Goal: Information Seeking & Learning: Find specific fact

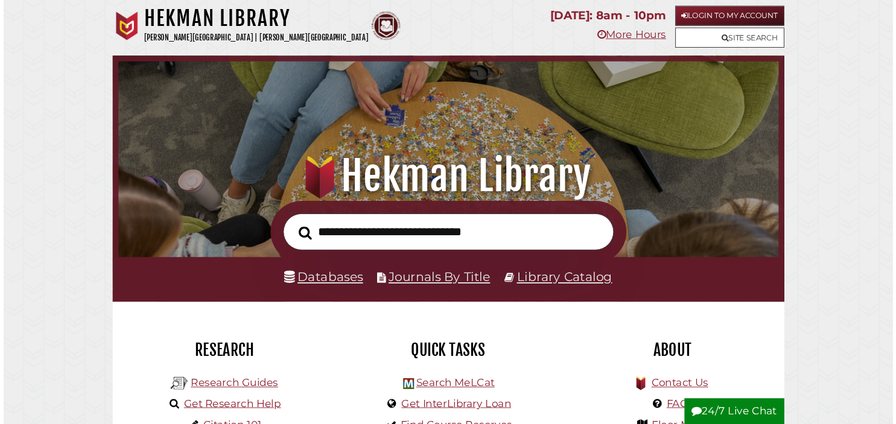
scroll to position [117, 217]
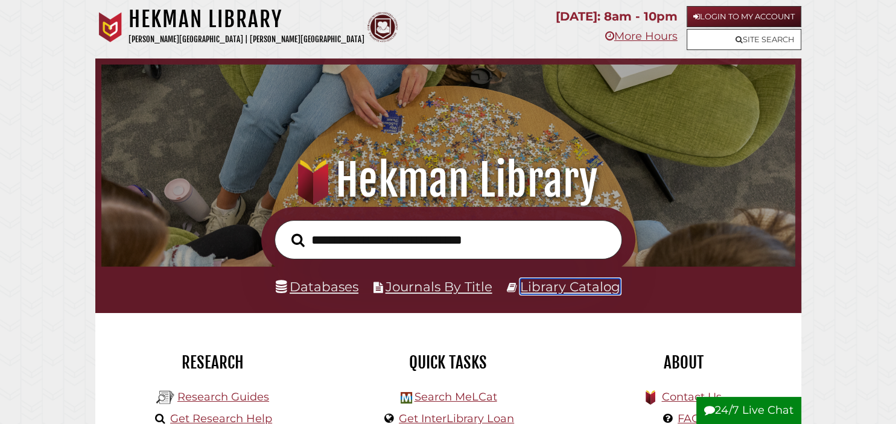
click at [551, 282] on link "Library Catalog" at bounding box center [570, 287] width 100 height 16
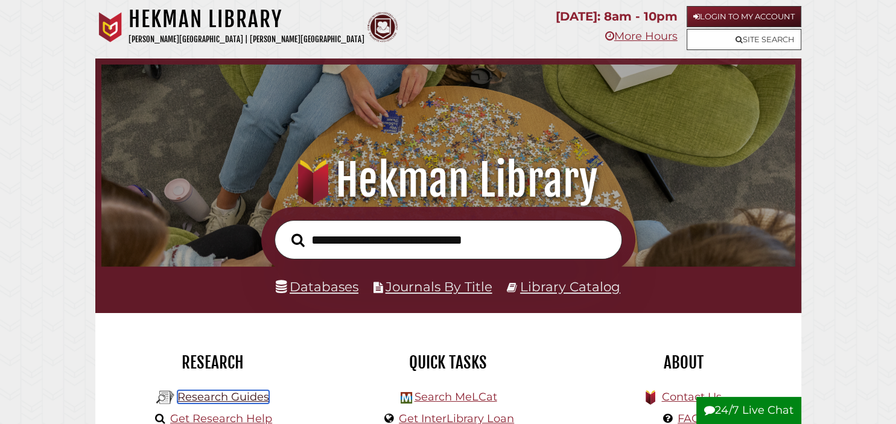
click at [264, 400] on link "Research Guides" at bounding box center [223, 397] width 92 height 13
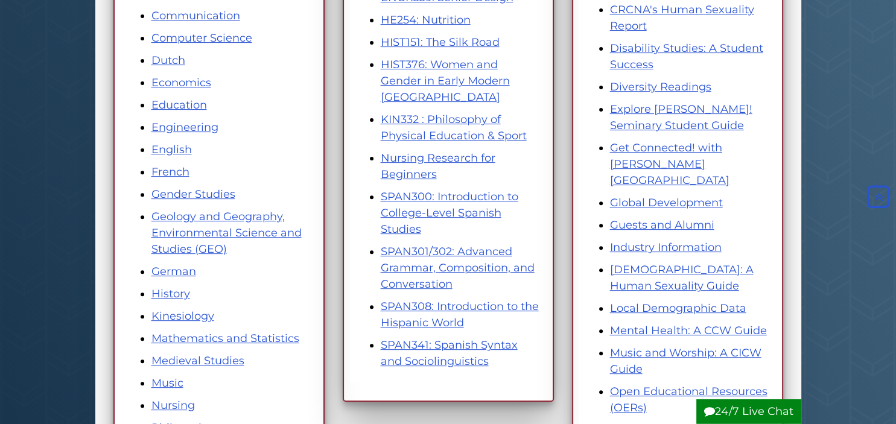
scroll to position [398, 0]
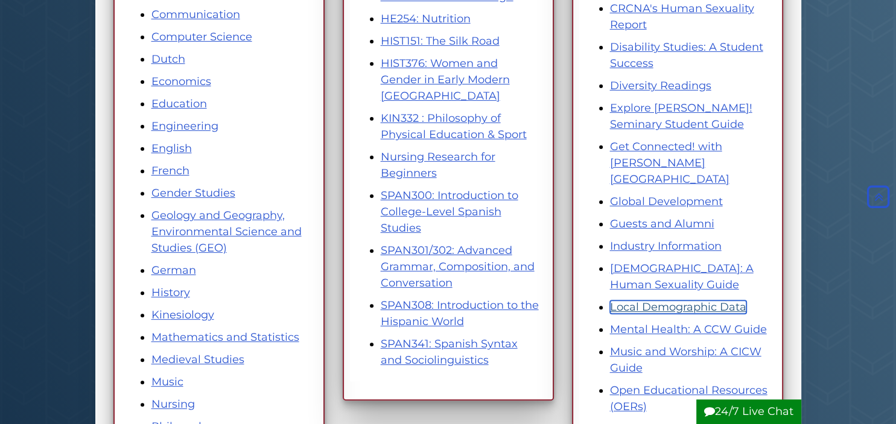
click at [700, 301] on link "Local Demographic Data" at bounding box center [678, 307] width 136 height 13
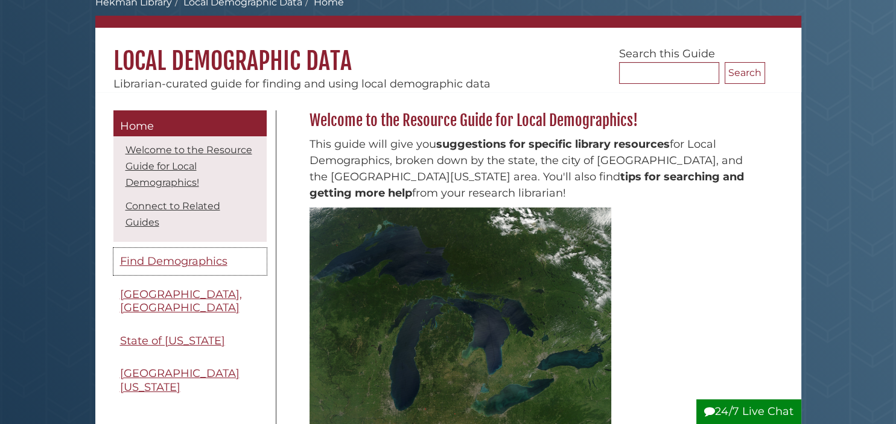
click at [156, 248] on link "Find Demographics" at bounding box center [189, 261] width 153 height 27
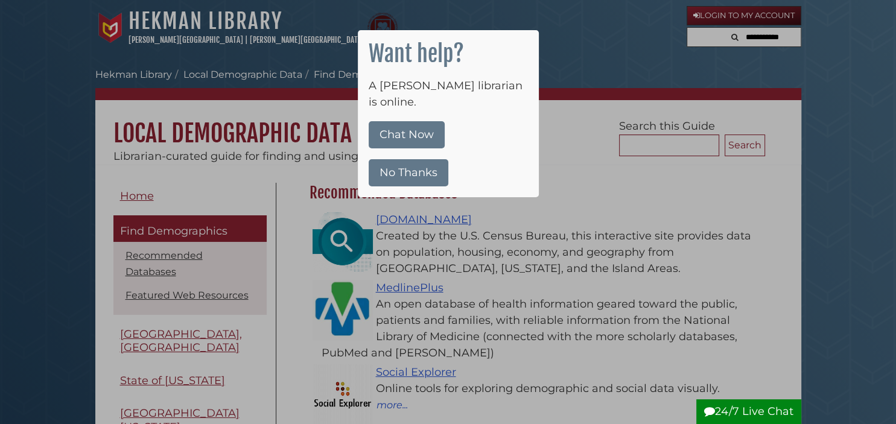
click at [419, 159] on button "No Thanks" at bounding box center [409, 172] width 80 height 27
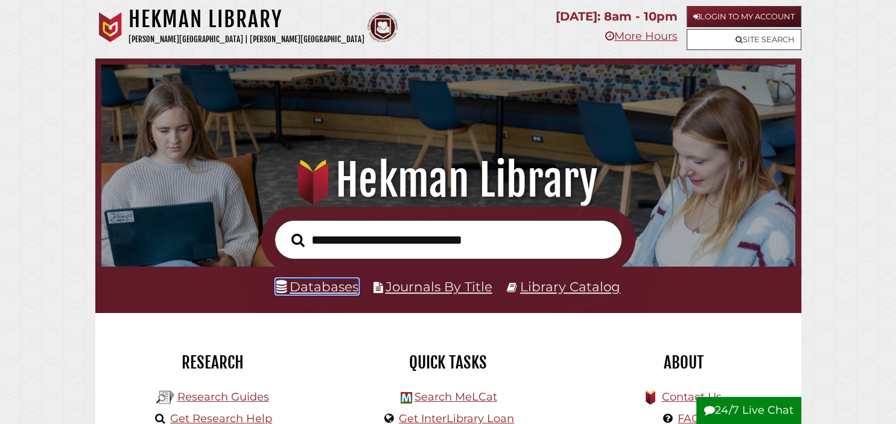
scroll to position [10, 0]
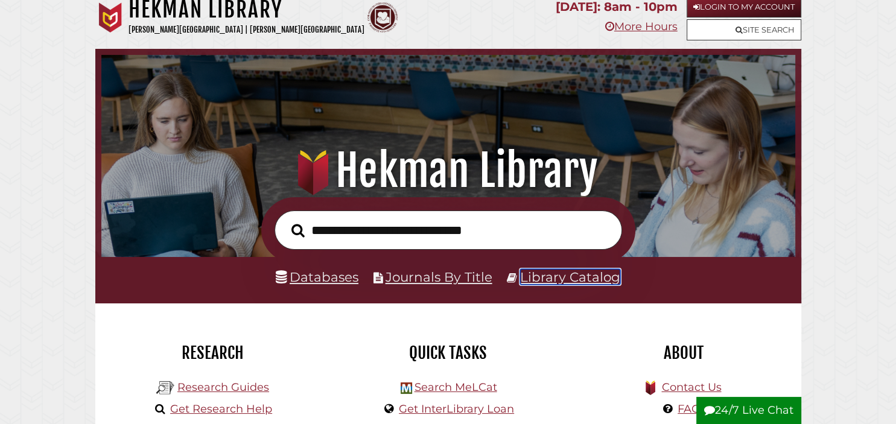
click at [578, 281] on link "Library Catalog" at bounding box center [570, 277] width 100 height 16
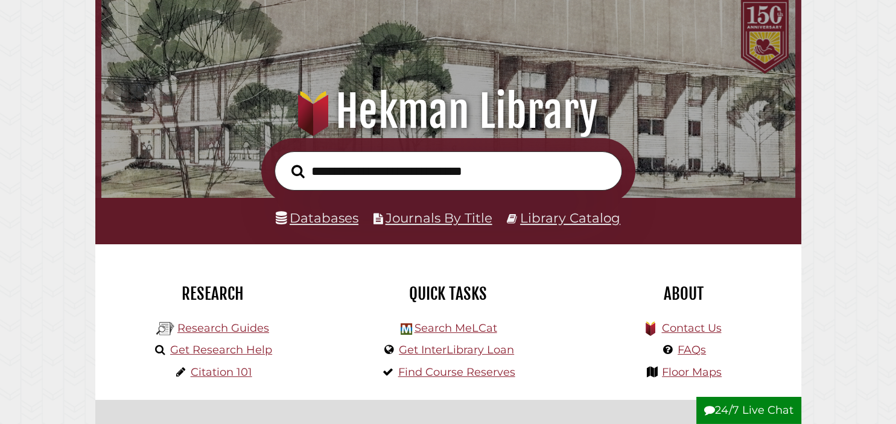
scroll to position [71, 0]
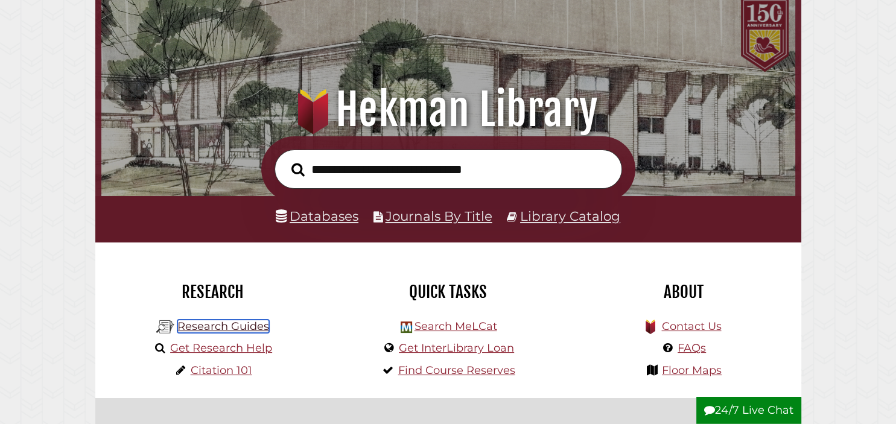
click at [201, 324] on link "Research Guides" at bounding box center [223, 326] width 92 height 13
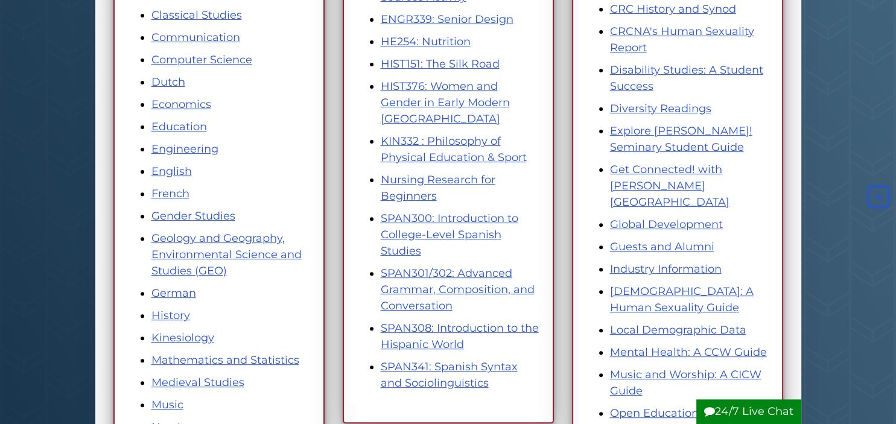
scroll to position [378, 0]
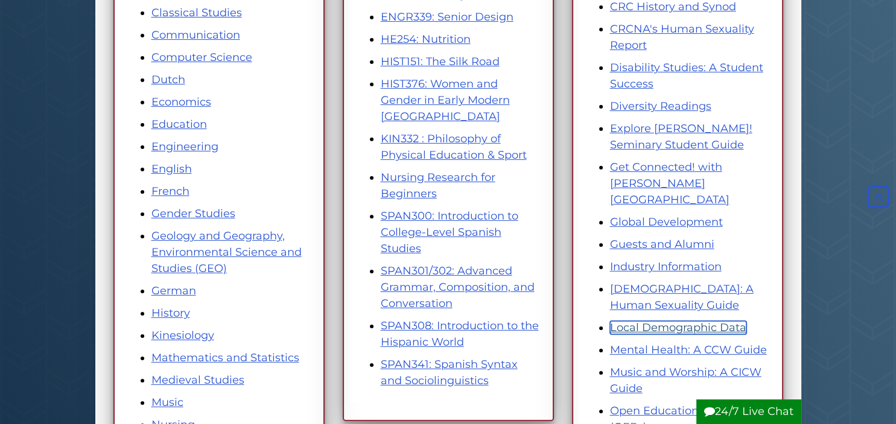
click at [636, 321] on link "Local Demographic Data" at bounding box center [678, 327] width 136 height 13
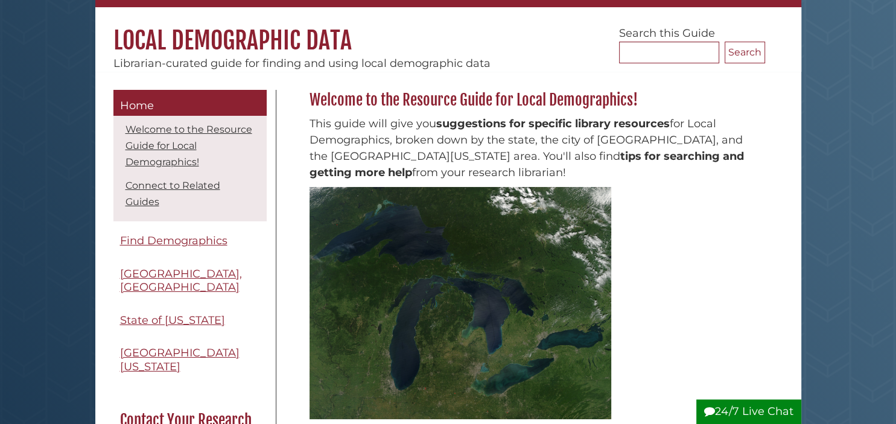
scroll to position [94, 0]
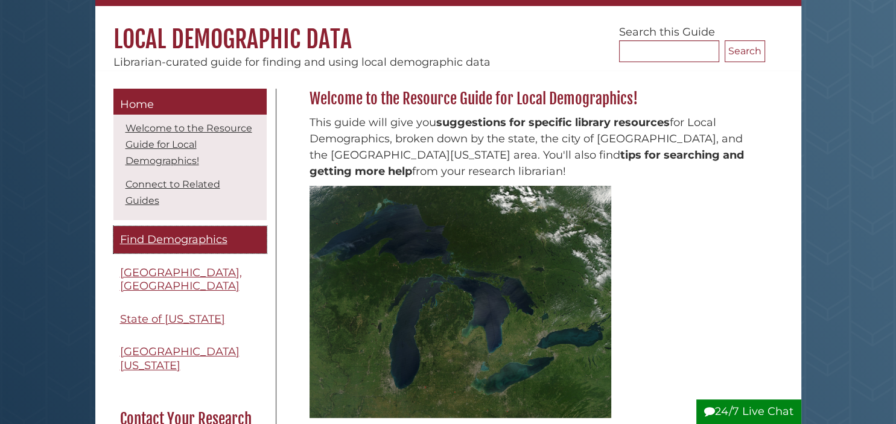
click at [217, 233] on span "Find Demographics" at bounding box center [173, 239] width 107 height 13
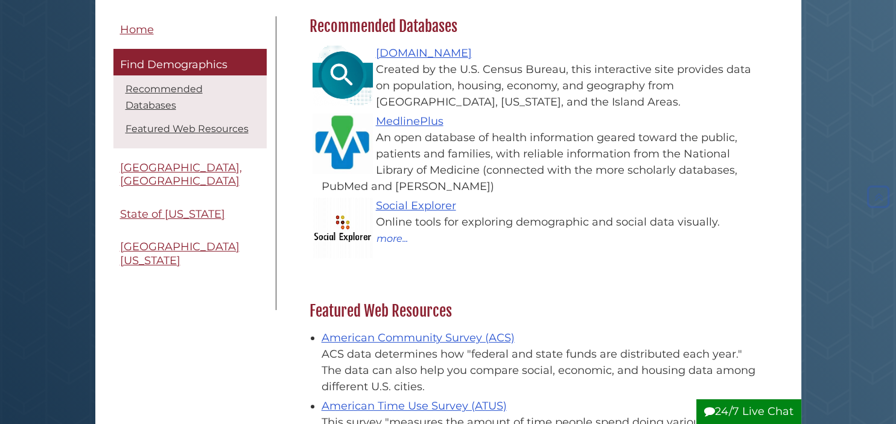
scroll to position [169, 0]
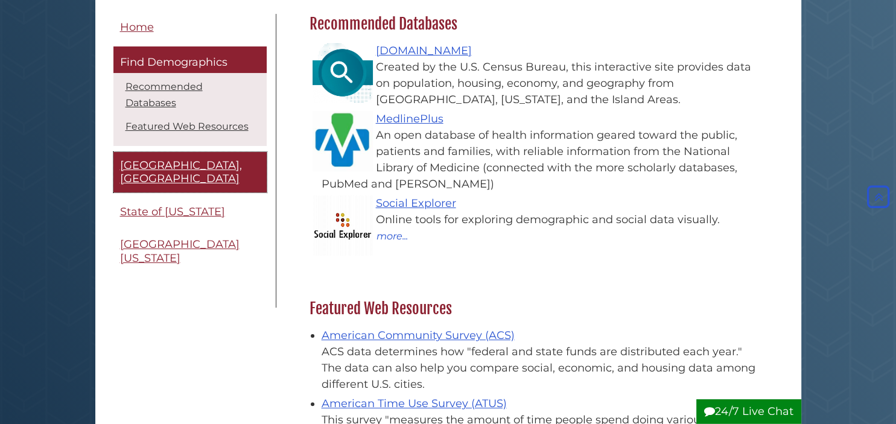
click at [205, 155] on link "[GEOGRAPHIC_DATA], [GEOGRAPHIC_DATA]" at bounding box center [189, 172] width 153 height 40
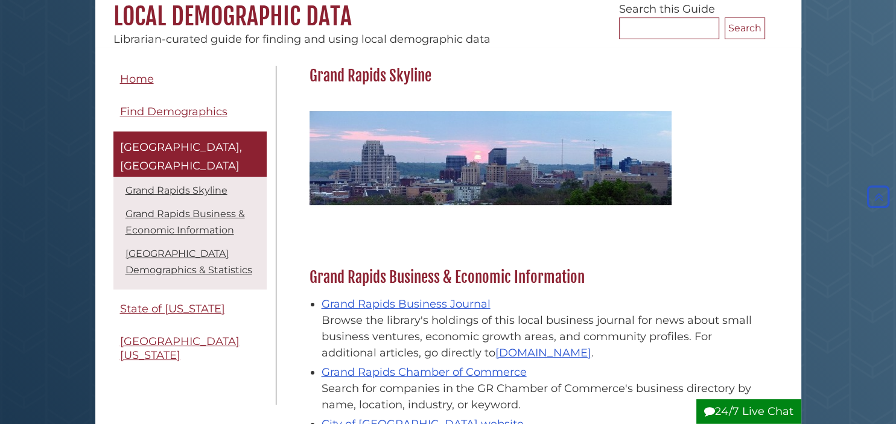
scroll to position [116, 0]
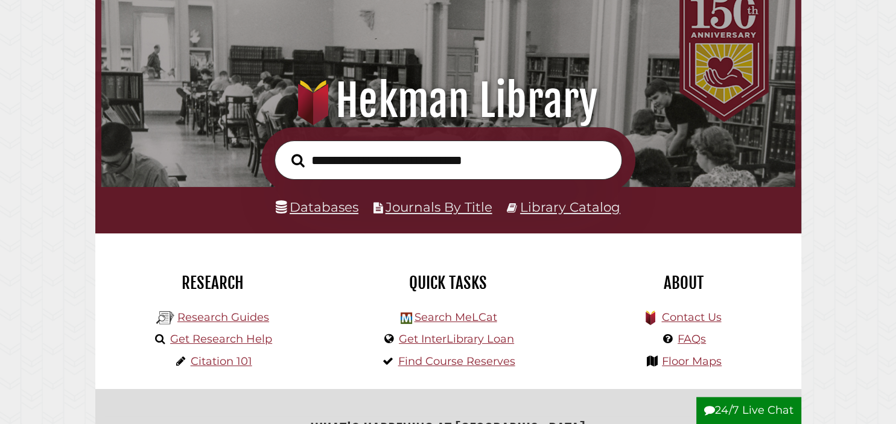
scroll to position [229, 688]
click at [209, 321] on link "Research Guides" at bounding box center [223, 317] width 92 height 13
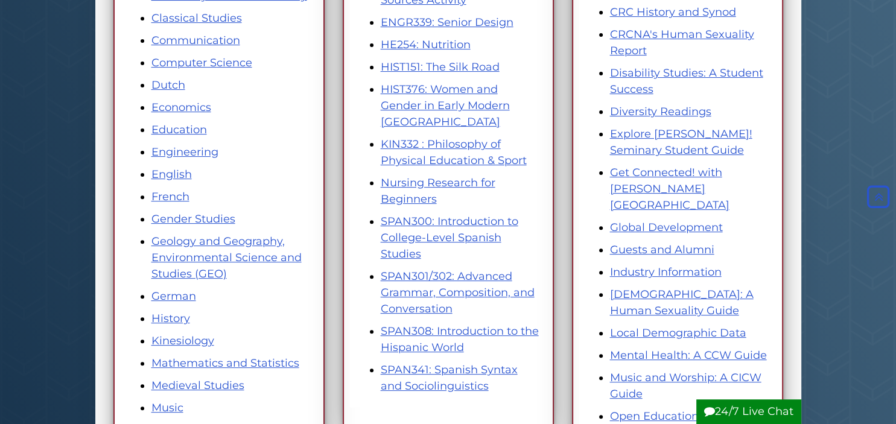
scroll to position [372, 0]
click at [620, 327] on link "Local Demographic Data" at bounding box center [678, 333] width 136 height 13
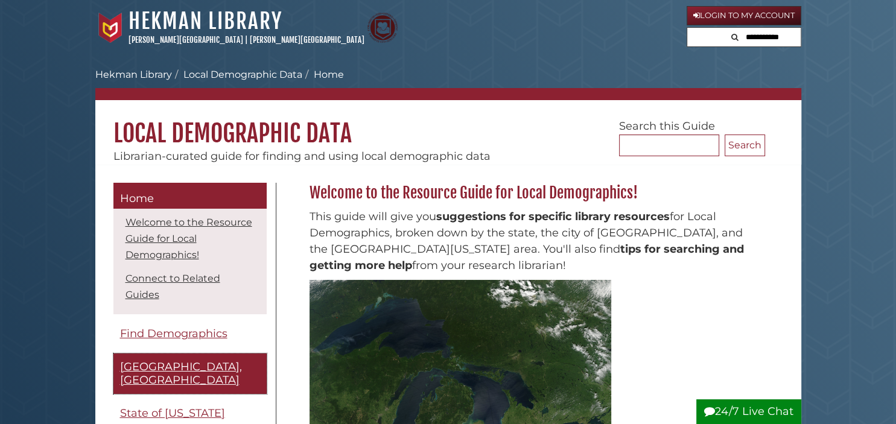
click at [194, 360] on span "[GEOGRAPHIC_DATA], [GEOGRAPHIC_DATA]" at bounding box center [181, 373] width 122 height 27
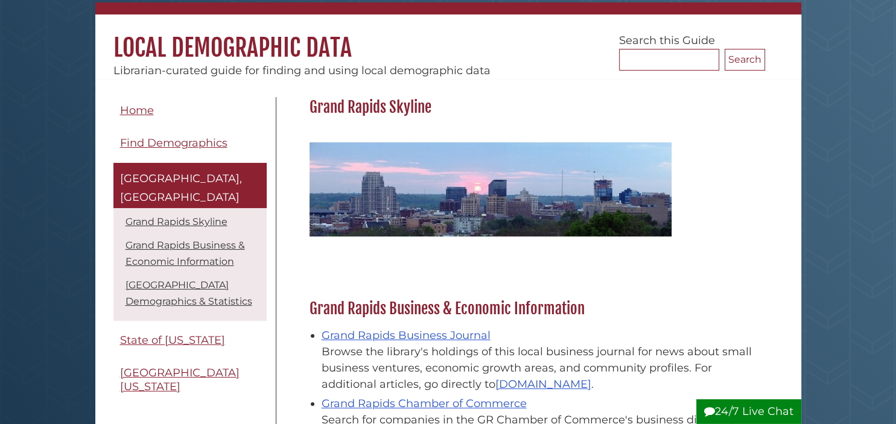
scroll to position [85, 0]
